Goal: Navigation & Orientation: Find specific page/section

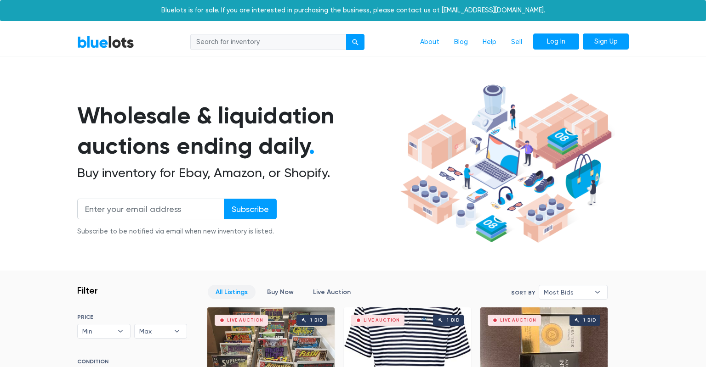
click at [549, 43] on link "Log In" at bounding box center [556, 42] width 46 height 17
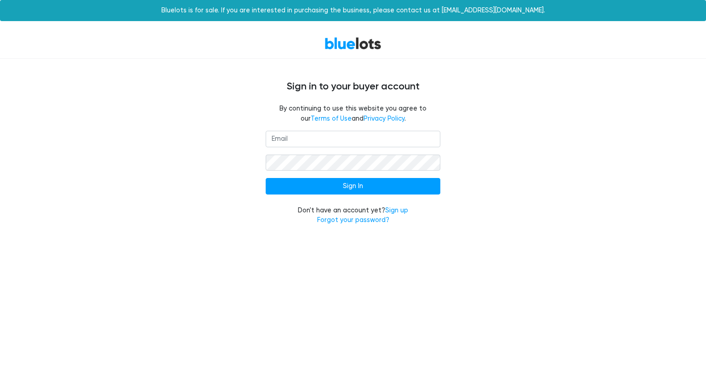
click at [239, 129] on div "By continuing to use this website you agree to our Terms of Use and Privacy Pol…" at bounding box center [352, 117] width 565 height 27
click at [305, 140] on input "email" at bounding box center [353, 139] width 175 height 17
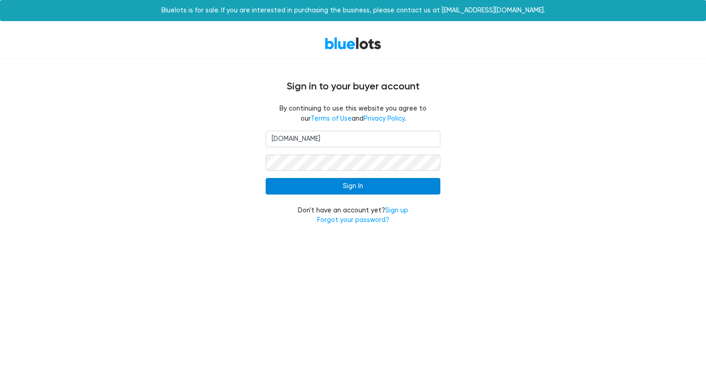
click at [332, 190] on input "Sign In" at bounding box center [353, 186] width 175 height 17
click at [285, 189] on input "Sign In" at bounding box center [353, 186] width 175 height 17
click at [335, 187] on input "Sign In" at bounding box center [353, 186] width 175 height 17
click at [344, 184] on input "Sign In" at bounding box center [353, 186] width 175 height 17
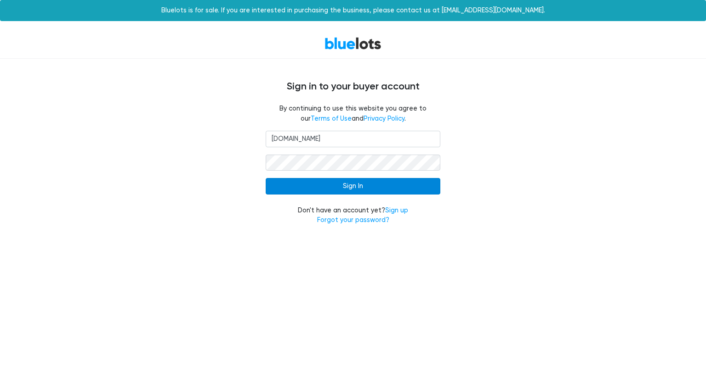
click at [344, 184] on input "Sign In" at bounding box center [353, 186] width 175 height 17
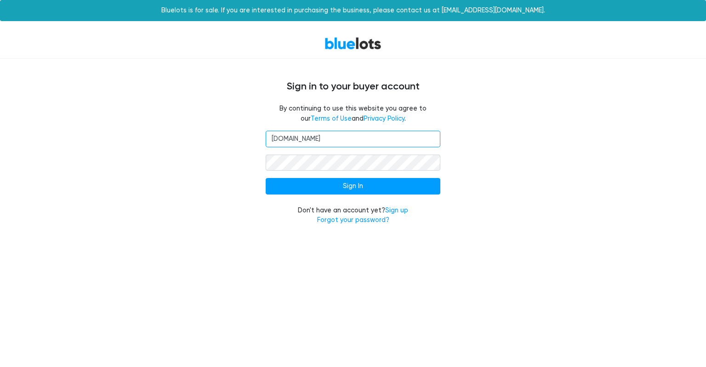
click at [323, 139] on input "frontstreetstoresgmail.com" at bounding box center [353, 139] width 175 height 17
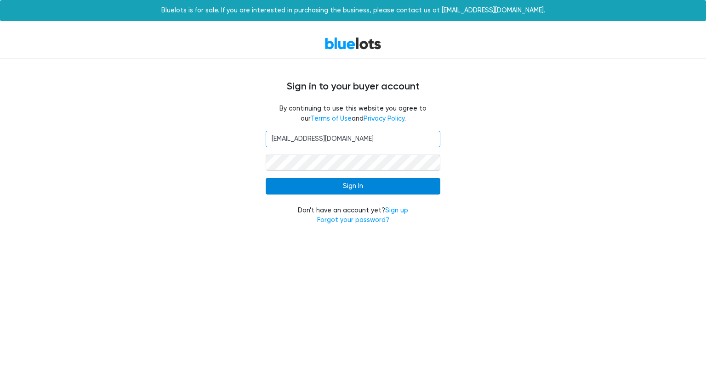
type input "frontstreetstores@gmail.com"
click at [331, 188] on input "Sign In" at bounding box center [353, 186] width 175 height 17
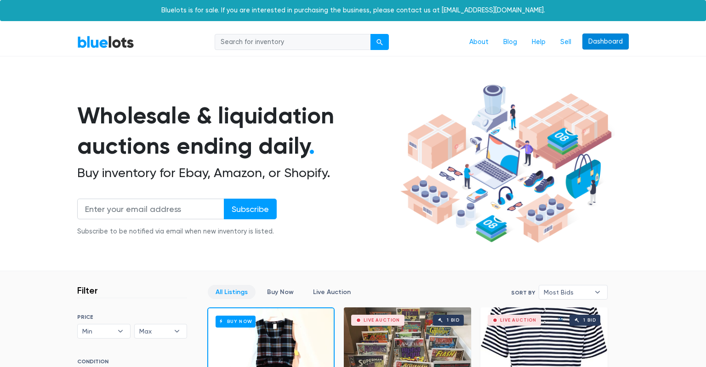
click at [601, 39] on link "Dashboard" at bounding box center [605, 42] width 46 height 17
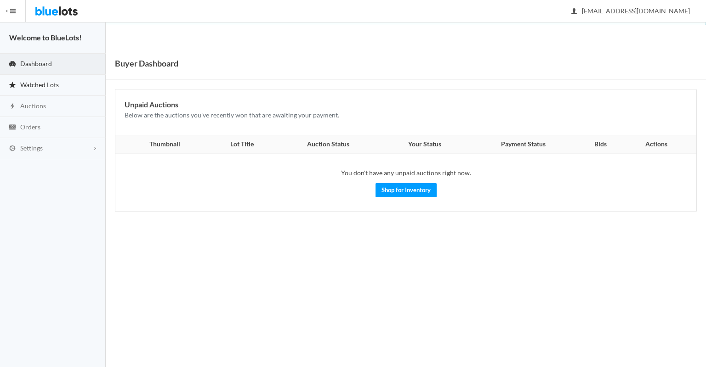
click at [56, 86] on span "Watched Lots" at bounding box center [39, 85] width 39 height 8
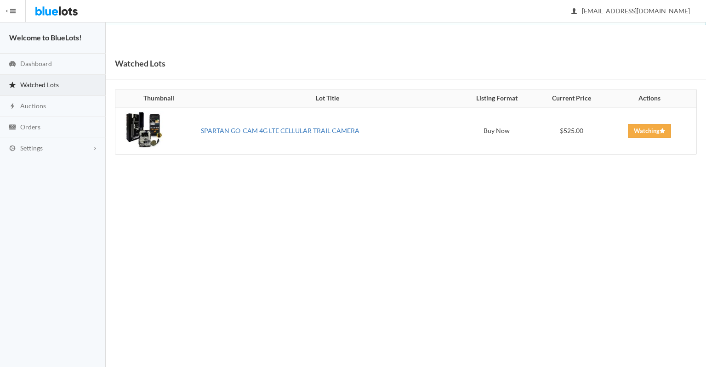
click at [277, 129] on link "SPARTAN GO-CAM 4G LTE CELLULAR TRAIL CAMERA" at bounding box center [280, 131] width 158 height 8
